Goal: Task Accomplishment & Management: Use online tool/utility

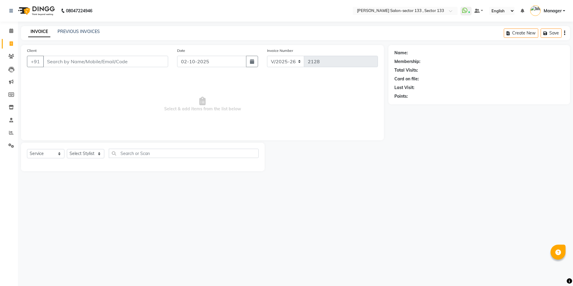
select select "8302"
select select "service"
click at [138, 59] on input "Client" at bounding box center [105, 61] width 125 height 11
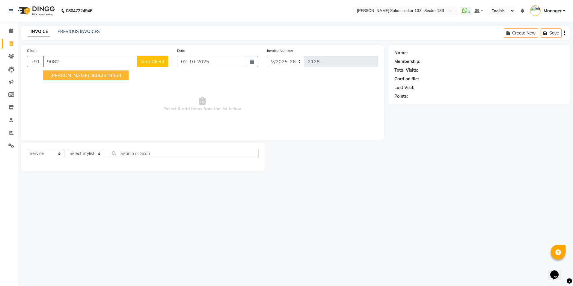
click at [91, 76] on span "9082" at bounding box center [97, 75] width 12 height 6
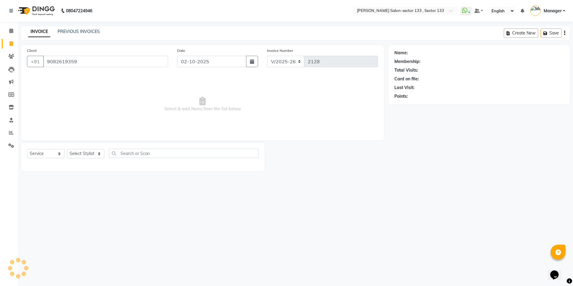
type input "9082619359"
click at [424, 53] on div "Name: [PERSON_NAME]" at bounding box center [480, 53] width 170 height 6
click at [422, 54] on link "[PERSON_NAME]" at bounding box center [426, 53] width 34 height 6
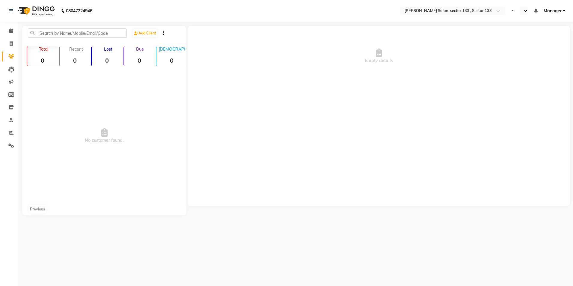
select select "en"
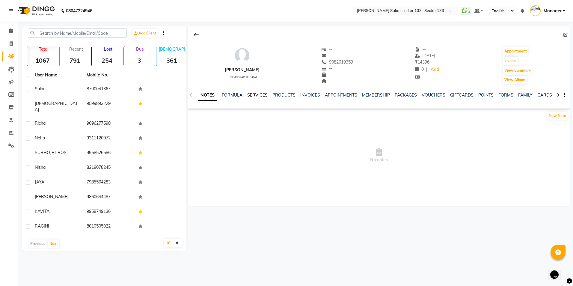
click at [254, 93] on link "SERVICES" at bounding box center [257, 94] width 20 height 5
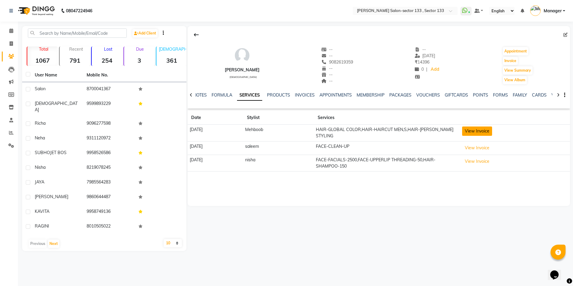
click at [477, 132] on button "View Invoice" at bounding box center [477, 131] width 30 height 9
